Goal: Task Accomplishment & Management: Use online tool/utility

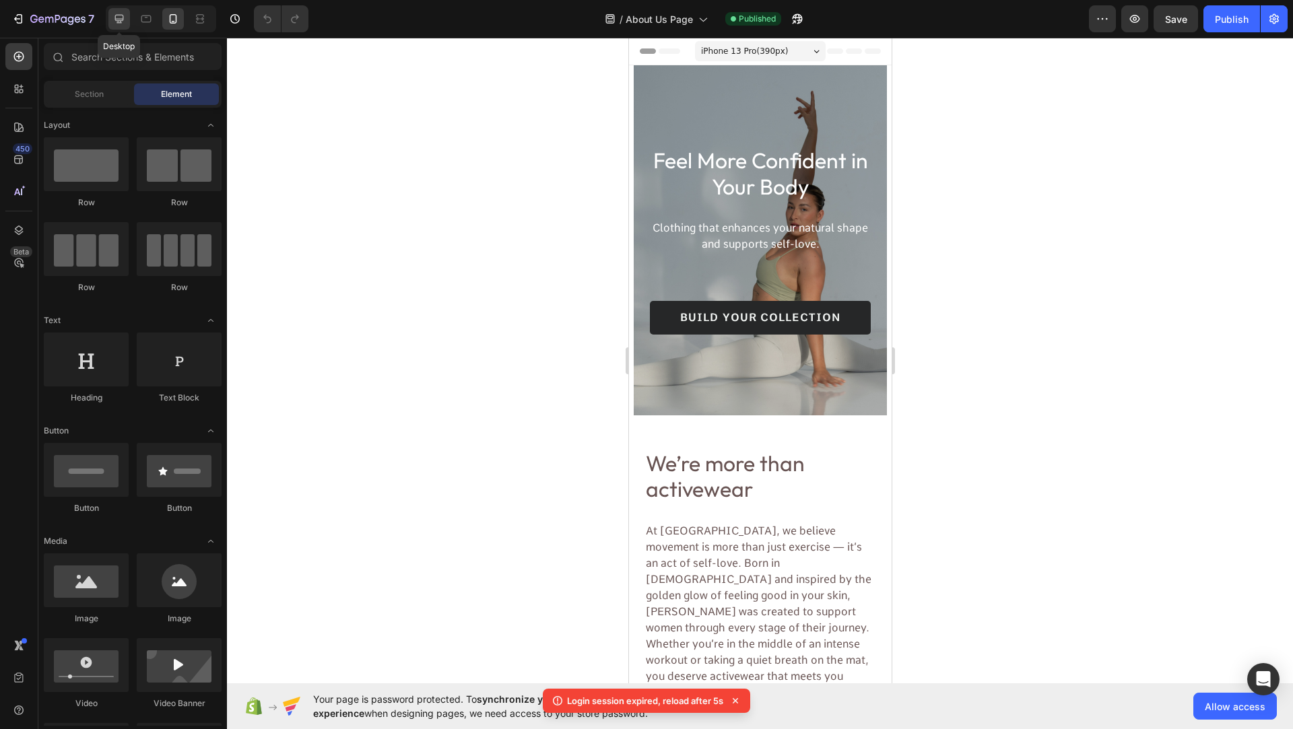
click at [123, 19] on icon at bounding box center [119, 19] width 9 height 9
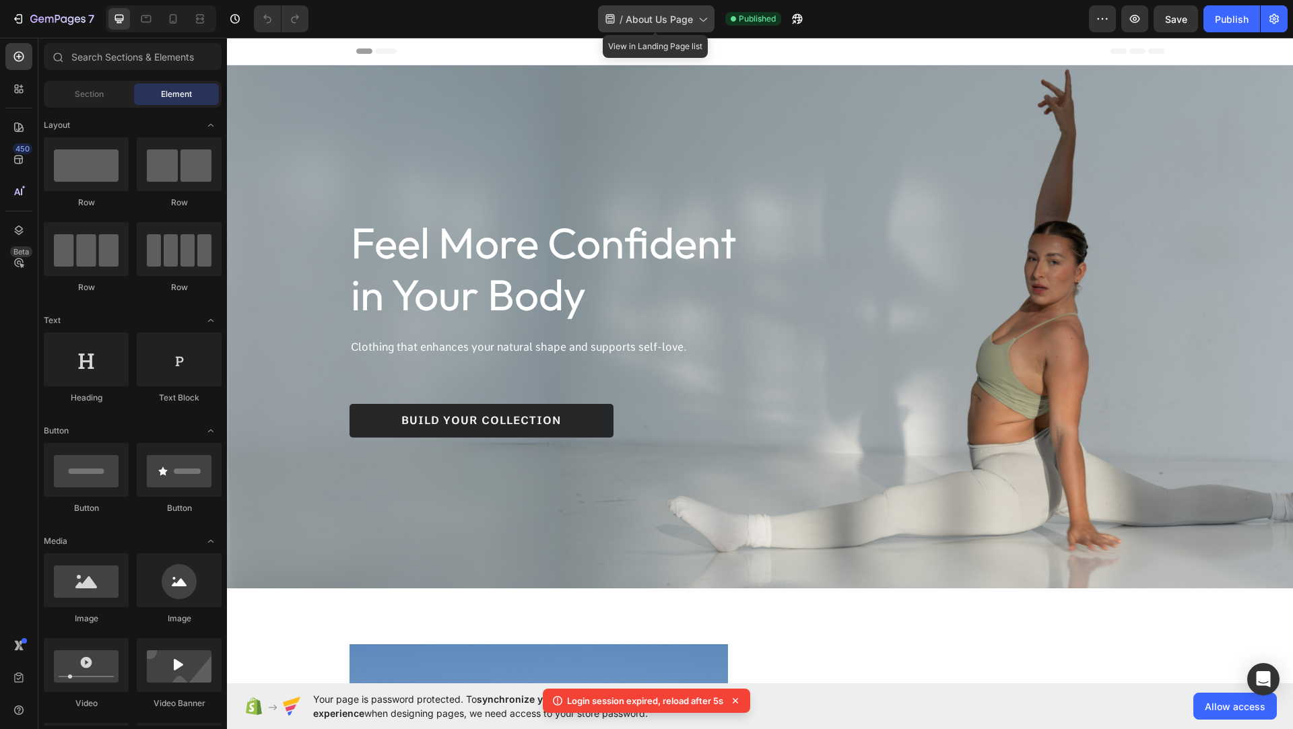
click at [662, 13] on span "About Us Page" at bounding box center [658, 19] width 67 height 14
click at [670, 15] on span "About Us Page" at bounding box center [658, 19] width 67 height 14
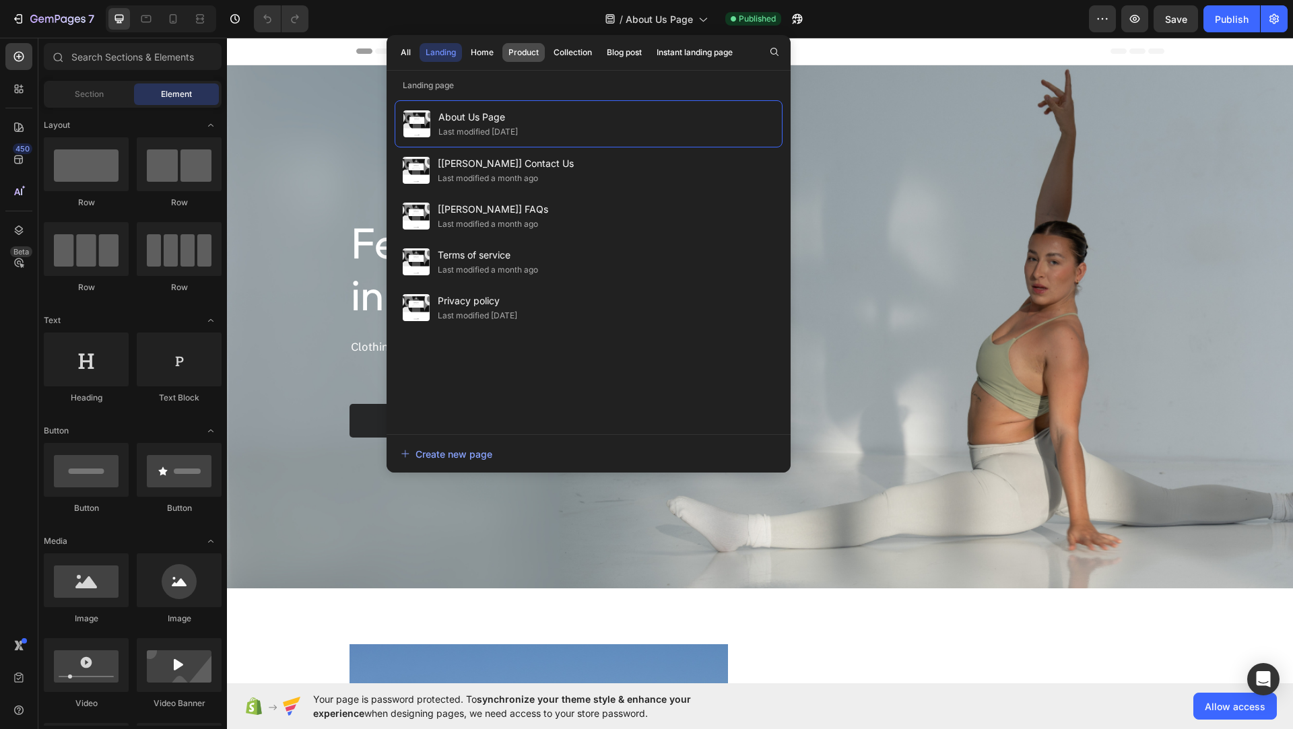
click at [521, 58] on div "Product" at bounding box center [523, 52] width 30 height 12
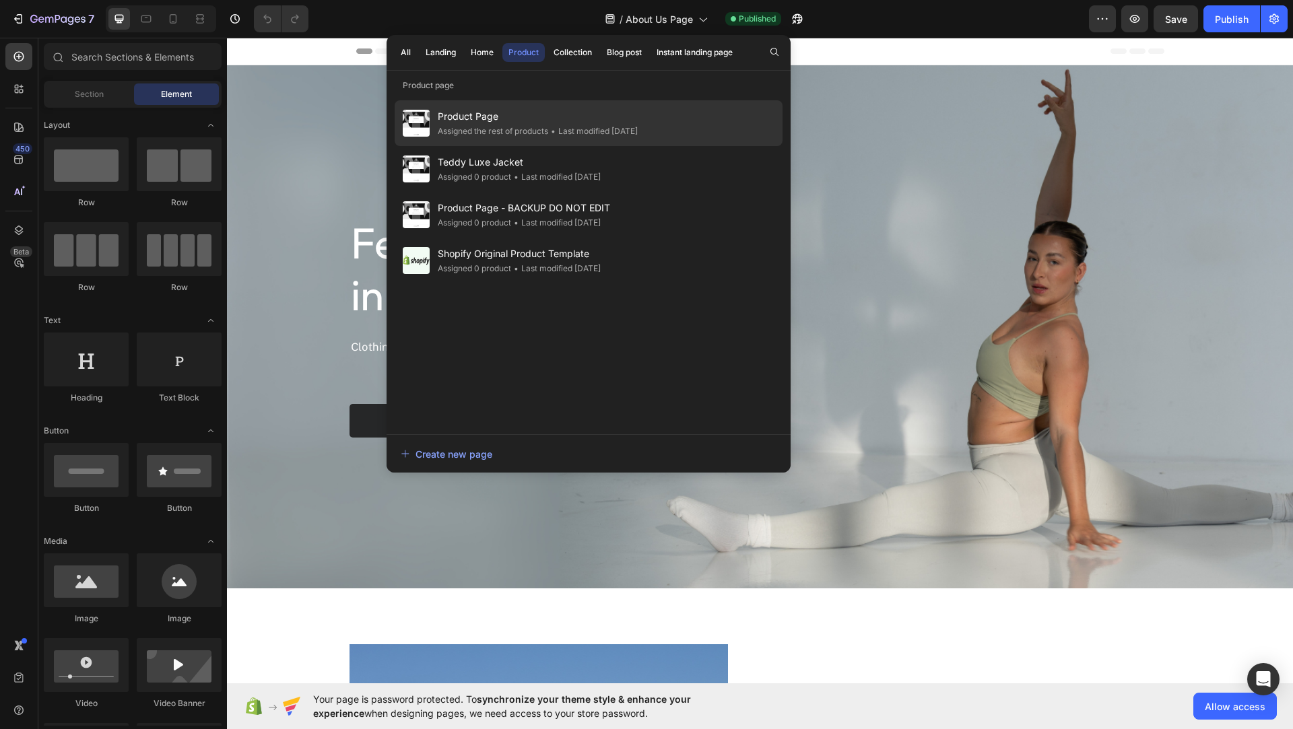
click at [462, 112] on span "Product Page" at bounding box center [538, 116] width 200 height 16
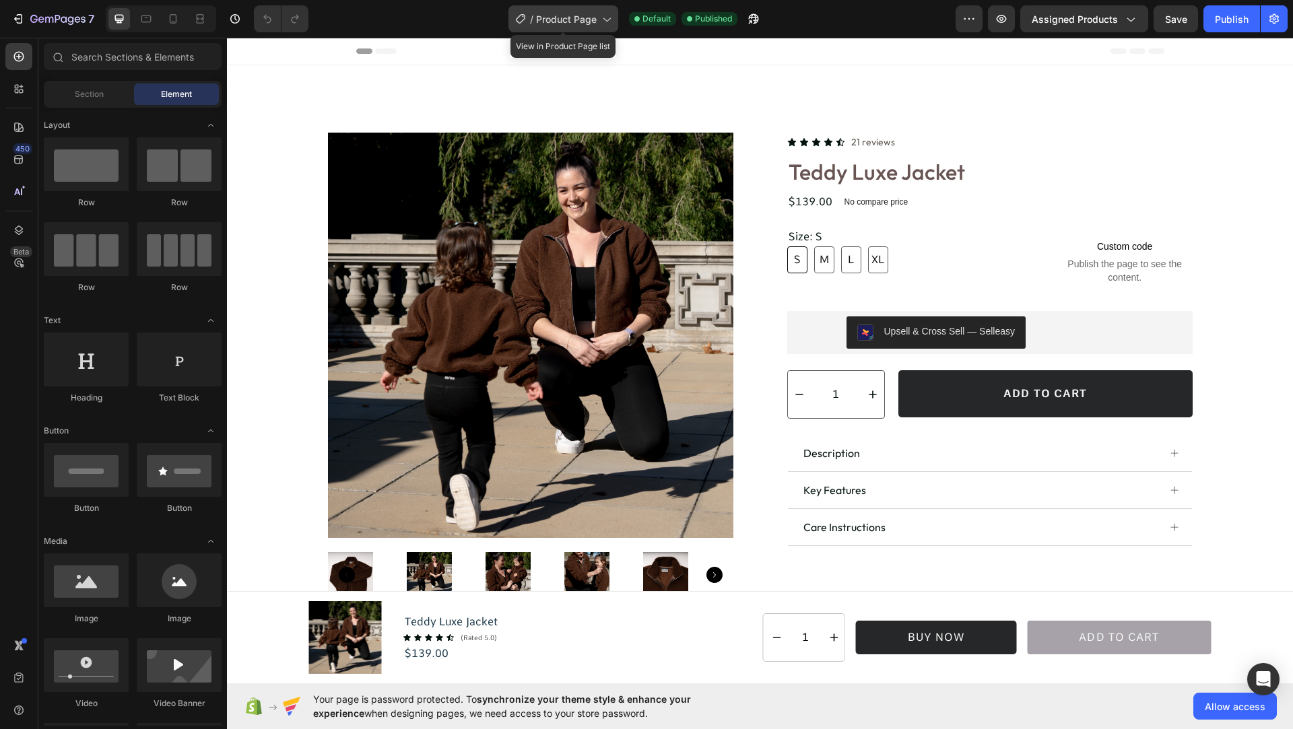
click at [586, 14] on span "Product Page" at bounding box center [566, 19] width 61 height 14
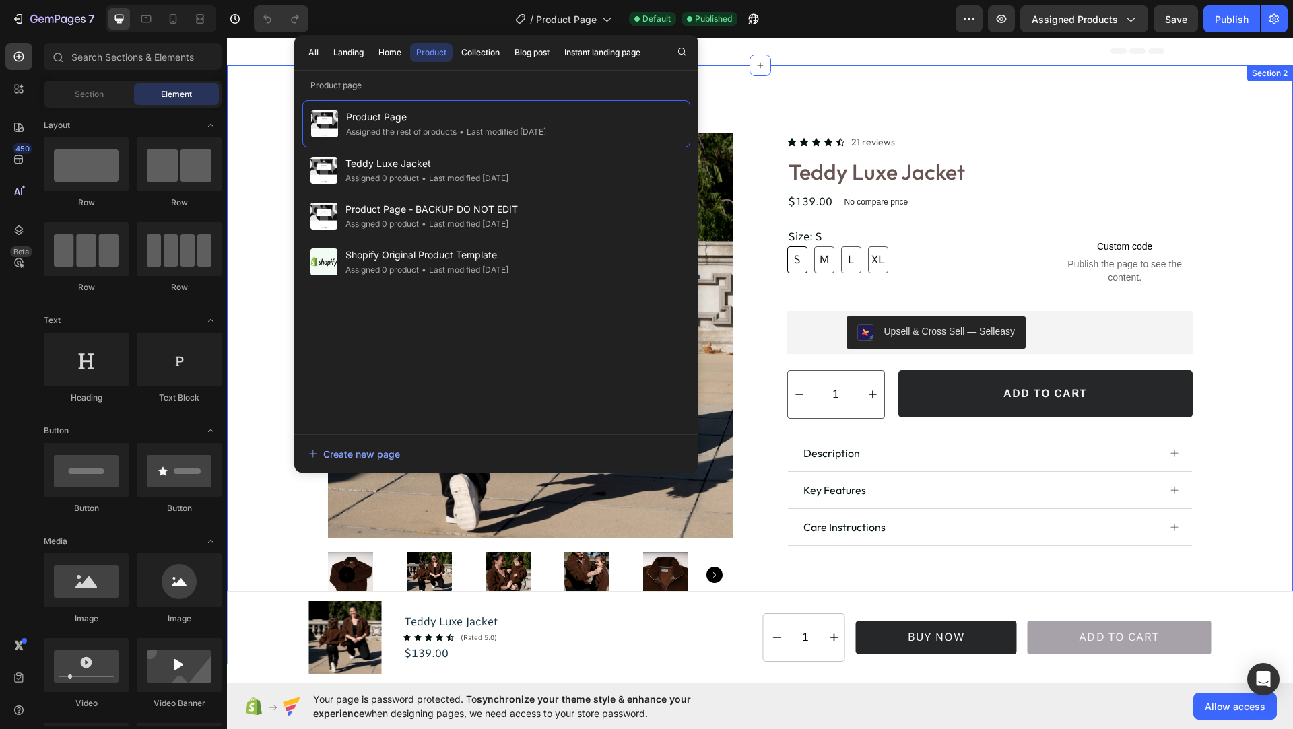
click at [776, 76] on div "Product Images Icon Icon Icon Icon Icon Icon List 21 reviews Text Block Row Ted…" at bounding box center [760, 364] width 1066 height 599
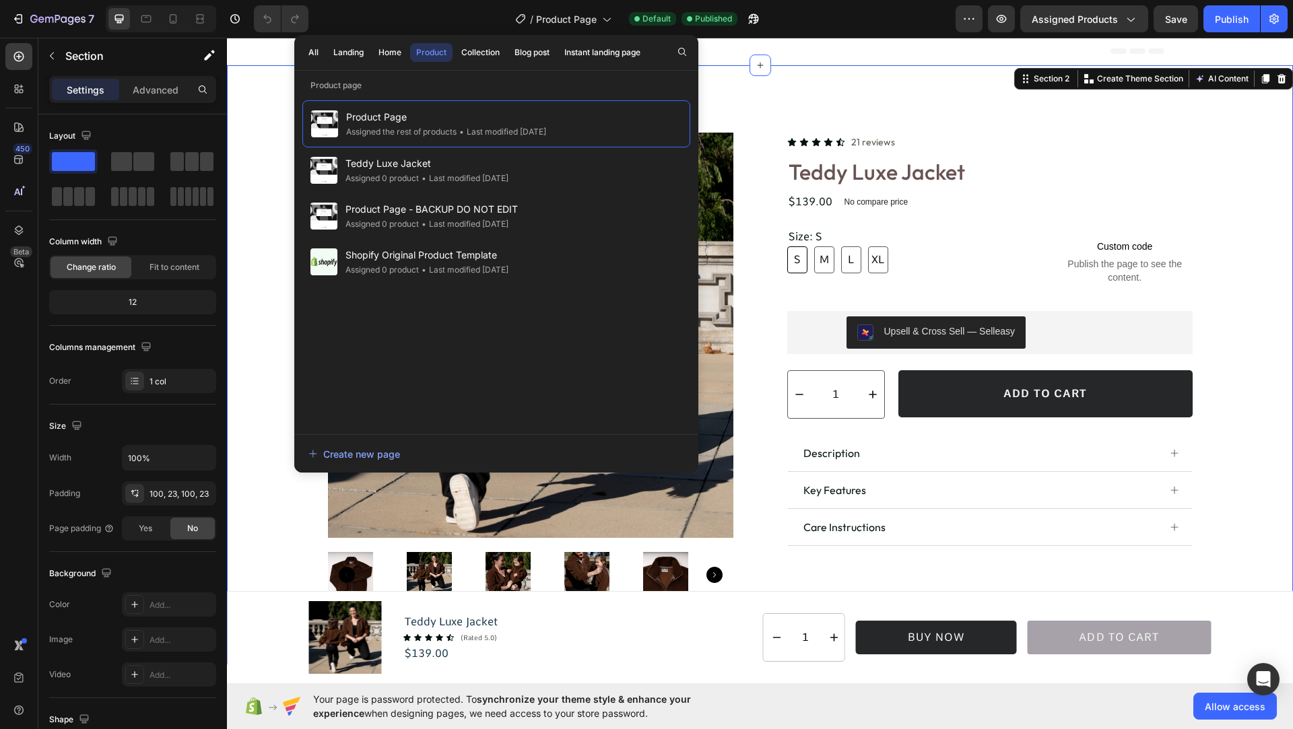
click at [834, 20] on div "/ Product Page Default Published" at bounding box center [637, 18] width 636 height 27
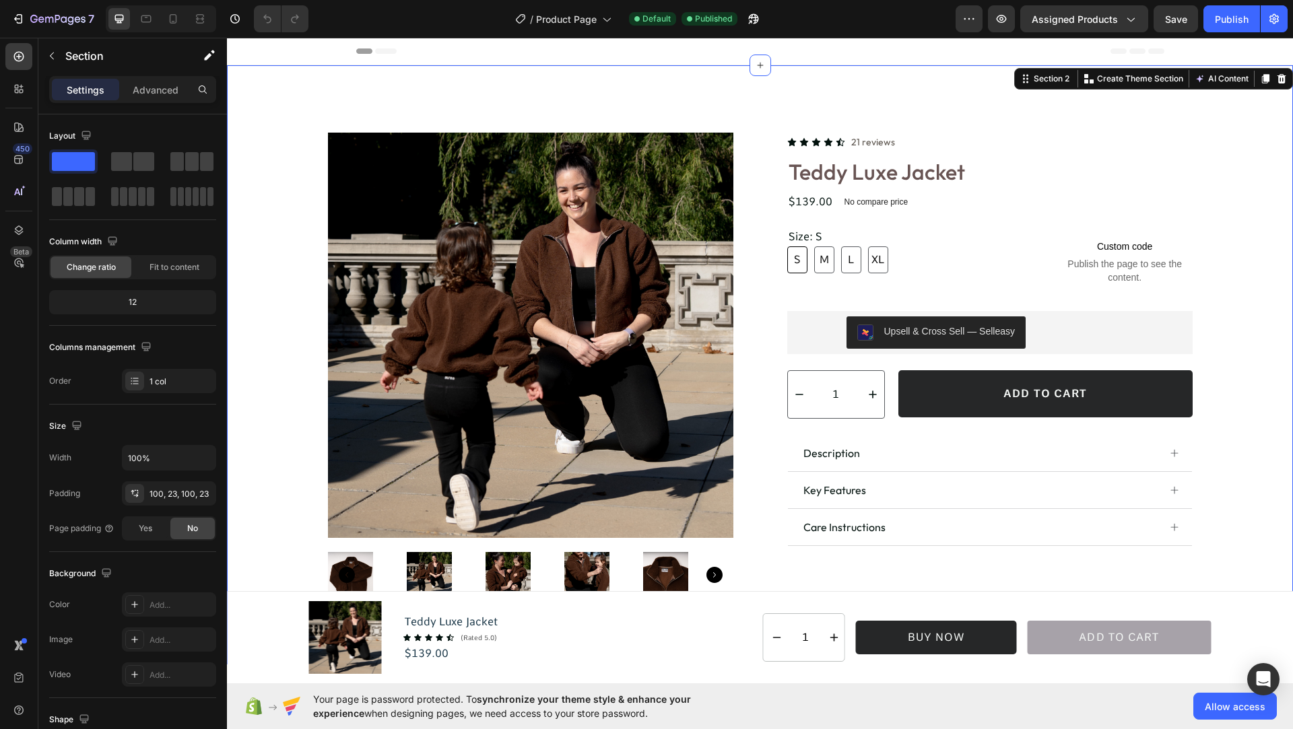
click at [854, 45] on div "Header" at bounding box center [760, 51] width 808 height 27
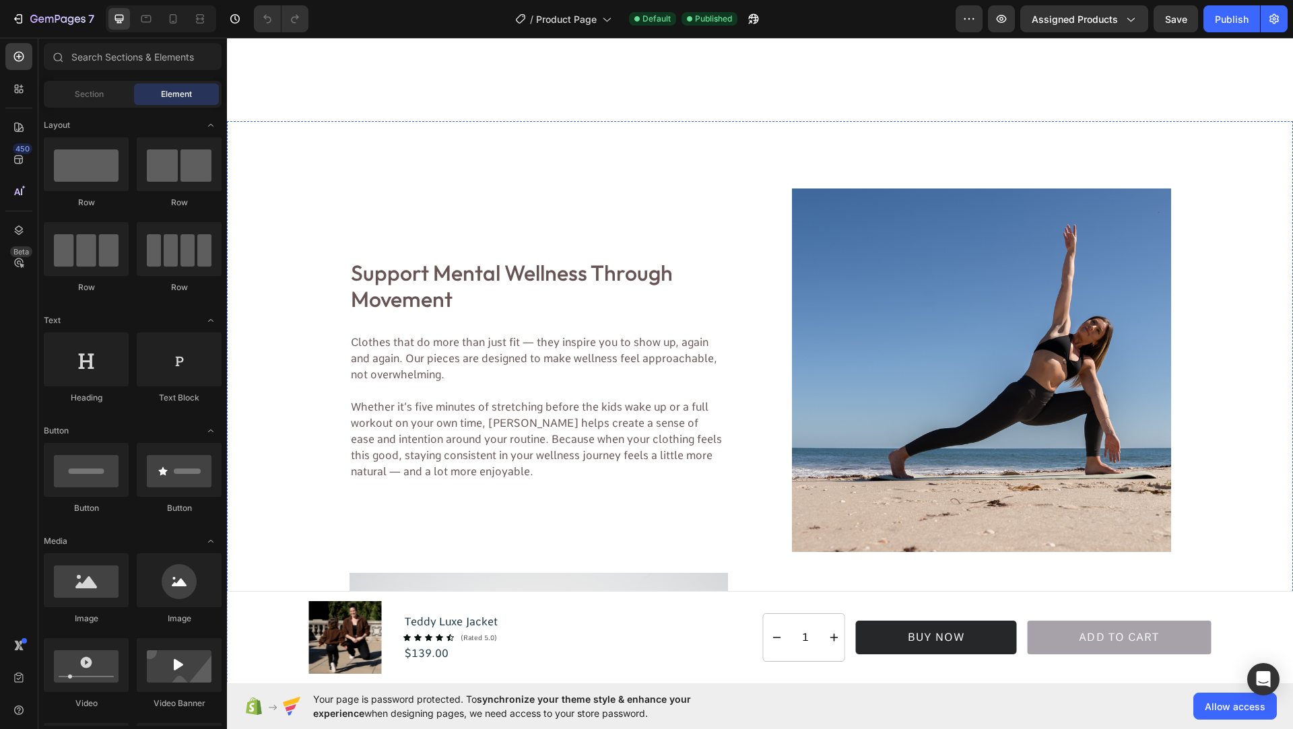
scroll to position [833, 0]
